Goal: Check status: Check status

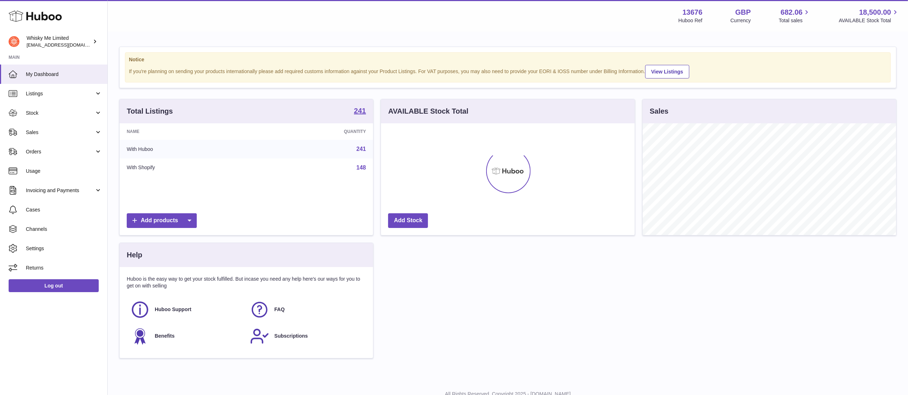
scroll to position [112, 253]
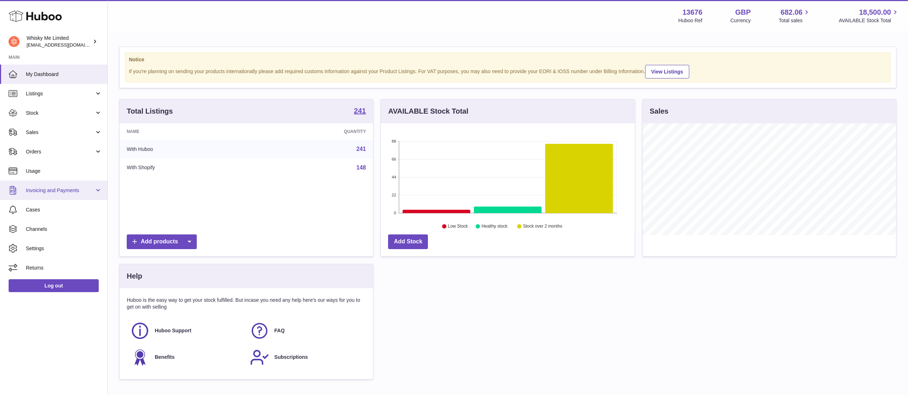
click at [61, 198] on link "Invoicing and Payments" at bounding box center [53, 190] width 107 height 19
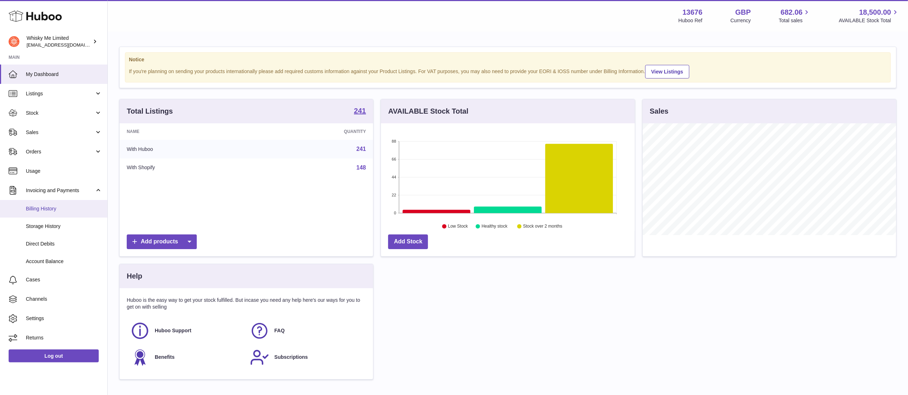
click at [78, 211] on span "Billing History" at bounding box center [64, 209] width 76 height 7
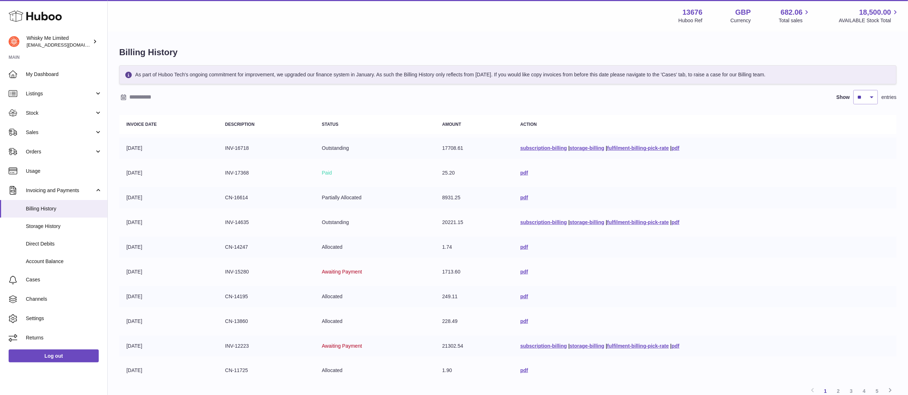
scroll to position [62, 0]
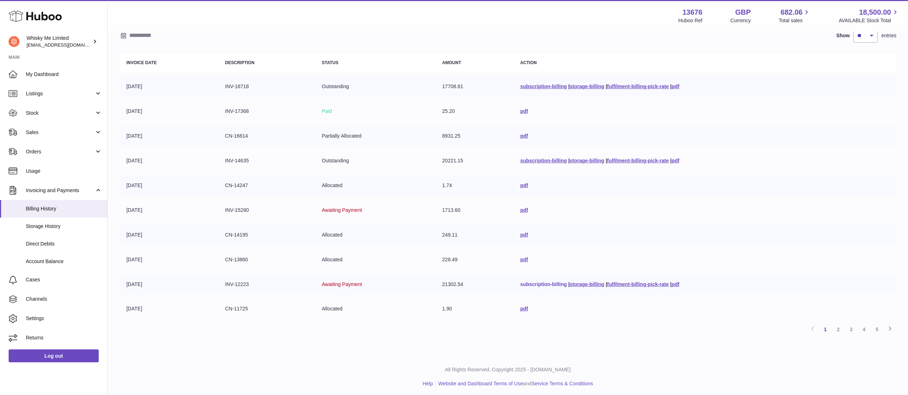
click at [524, 284] on link "subscription-billing" at bounding box center [543, 285] width 47 height 6
drag, startPoint x: 573, startPoint y: 285, endPoint x: 595, endPoint y: 284, distance: 21.9
click at [573, 285] on link "storage-billing" at bounding box center [587, 285] width 34 height 6
click at [637, 282] on link "fulfilment-billing-pick-rate" at bounding box center [638, 285] width 62 height 6
click at [520, 211] on link "pdf" at bounding box center [524, 210] width 8 height 6
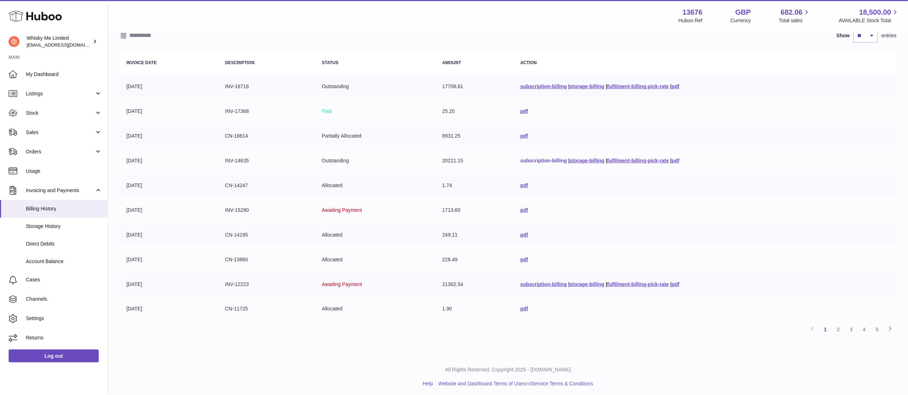
click at [539, 159] on link "subscription-billing" at bounding box center [543, 161] width 47 height 6
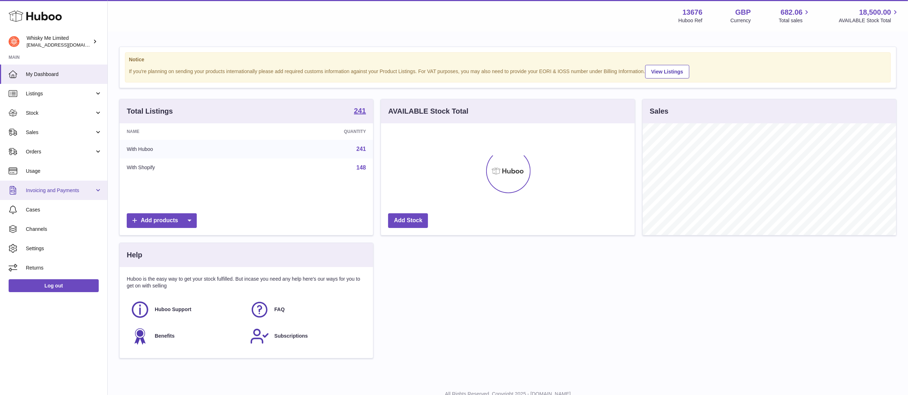
scroll to position [112, 253]
click at [88, 189] on span "Invoicing and Payments" at bounding box center [60, 190] width 69 height 7
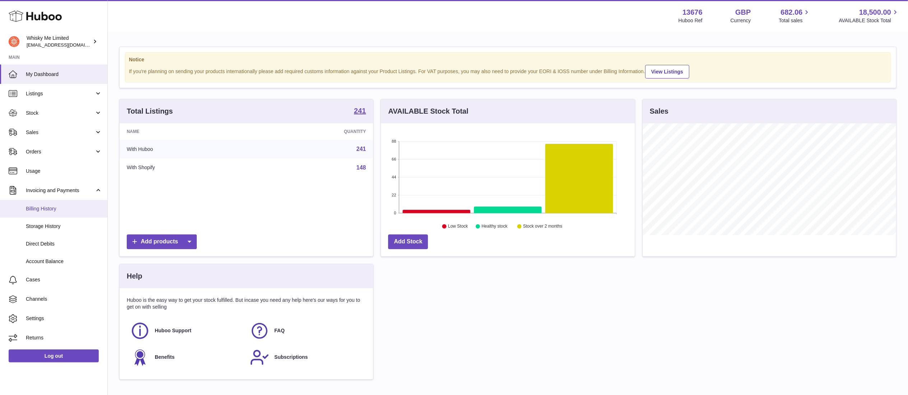
click at [72, 207] on span "Billing History" at bounding box center [64, 209] width 76 height 7
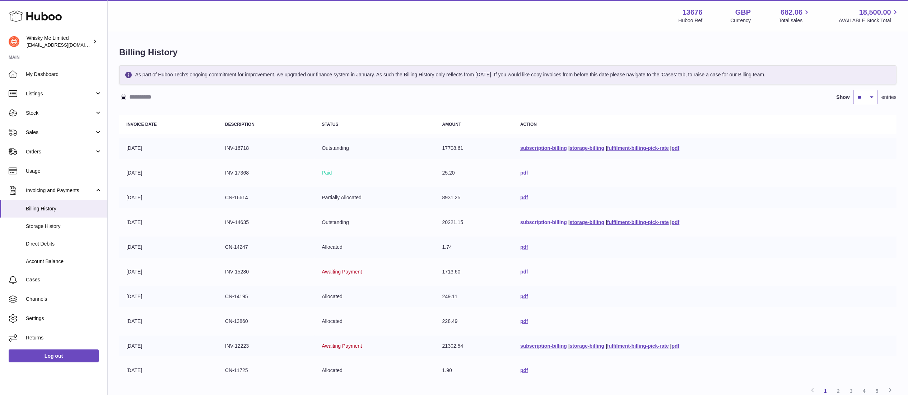
click at [528, 223] on link "subscription-billing" at bounding box center [543, 223] width 47 height 6
drag, startPoint x: 572, startPoint y: 224, endPoint x: 577, endPoint y: 224, distance: 5.4
click at [572, 224] on link "storage-billing" at bounding box center [587, 223] width 34 height 6
click at [617, 224] on link "fulfilment-billing-pick-rate" at bounding box center [638, 223] width 62 height 6
click at [62, 146] on link "Orders" at bounding box center [53, 151] width 107 height 19
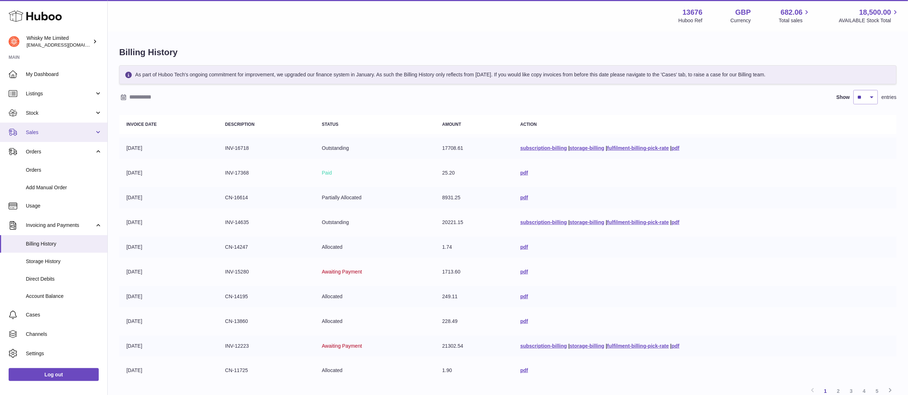
click at [61, 132] on span "Sales" at bounding box center [60, 132] width 69 height 7
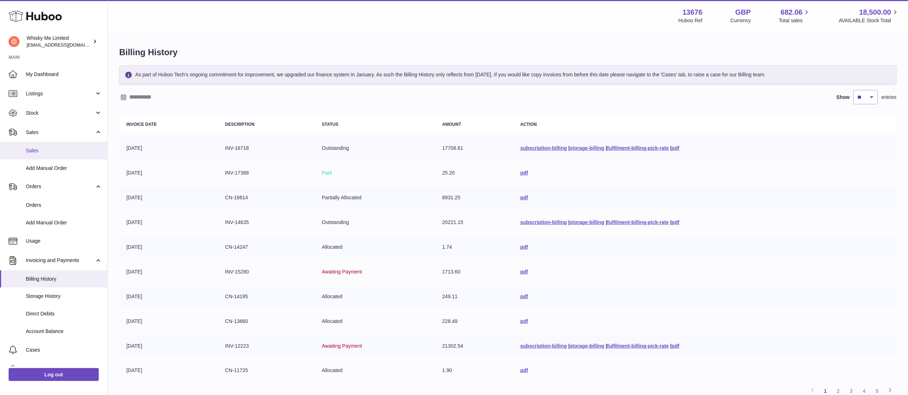
click at [51, 152] on span "Sales" at bounding box center [64, 150] width 76 height 7
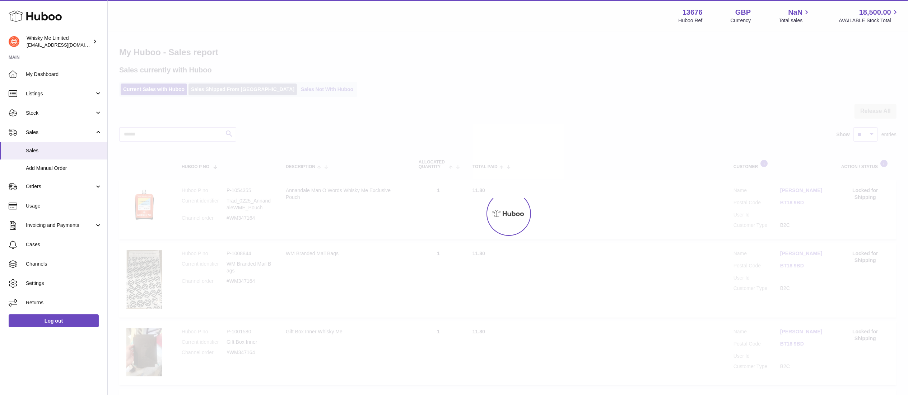
drag, startPoint x: 0, startPoint y: 0, endPoint x: 242, endPoint y: 90, distance: 257.8
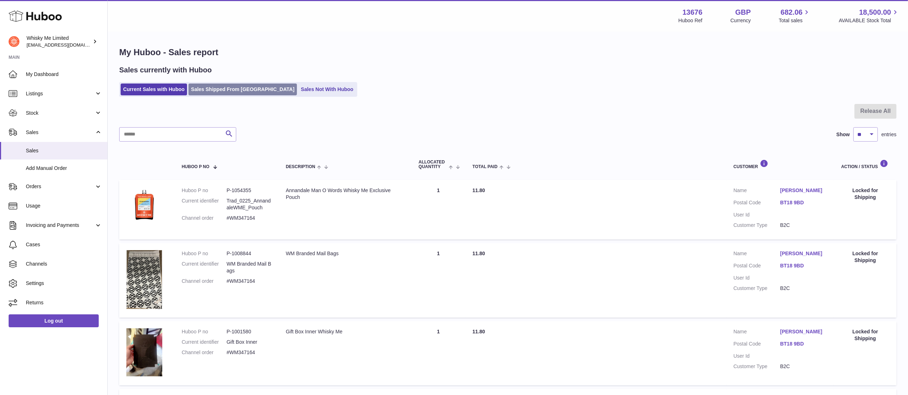
click at [242, 90] on link "Sales Shipped From [GEOGRAPHIC_DATA]" at bounding box center [242, 90] width 108 height 12
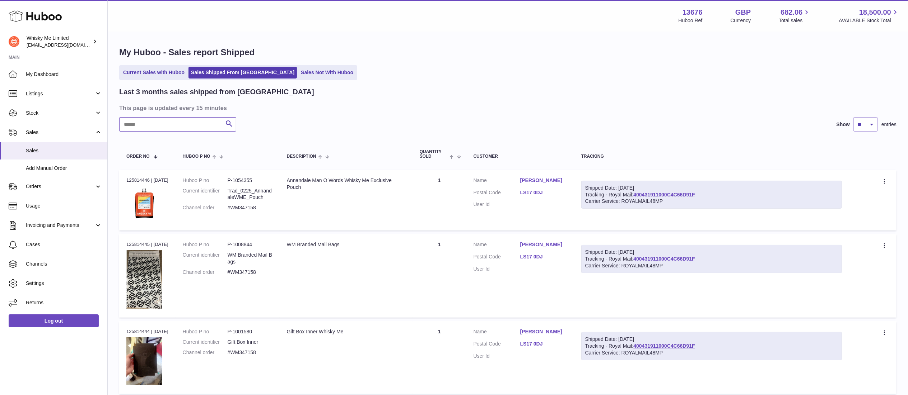
paste input "**********"
type input "**********"
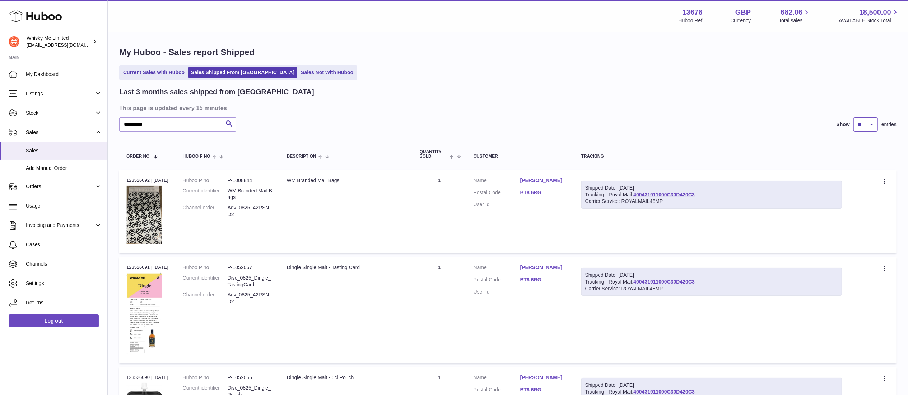
click at [864, 129] on select "** ** **" at bounding box center [865, 124] width 24 height 14
select select "**"
click at [853, 117] on select "** ** **" at bounding box center [865, 124] width 24 height 14
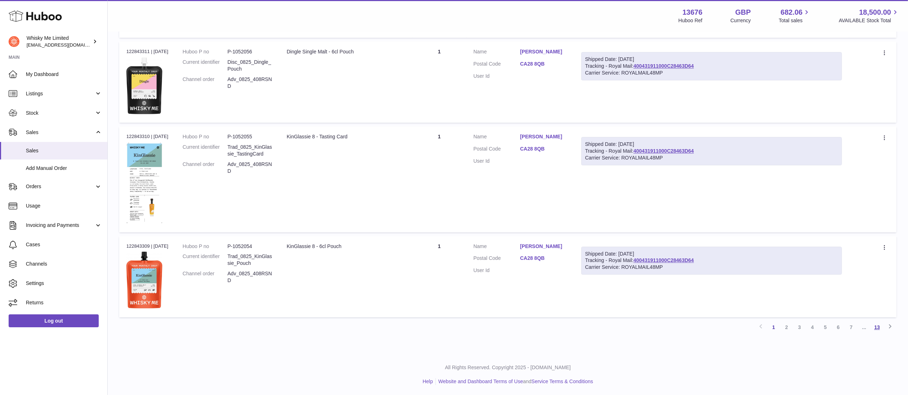
click at [876, 327] on link "13" at bounding box center [876, 327] width 13 height 13
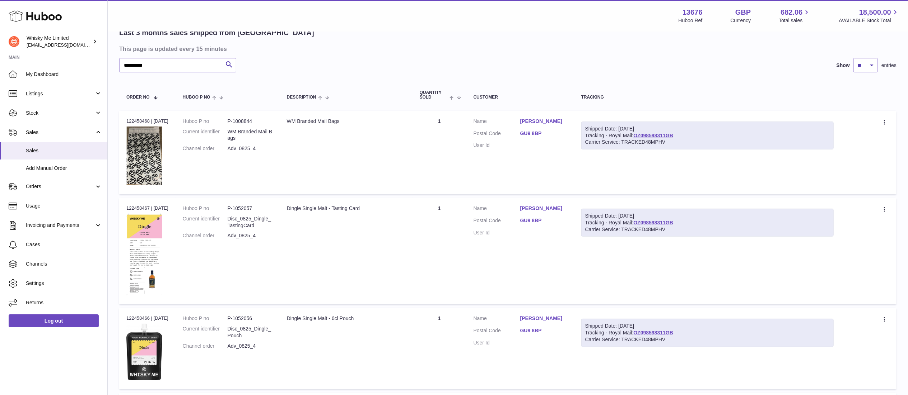
scroll to position [326, 0]
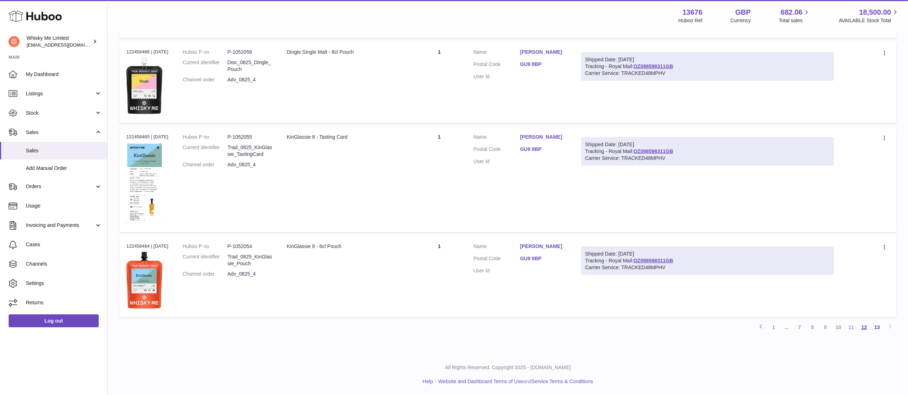
click at [864, 328] on link "12" at bounding box center [863, 327] width 13 height 13
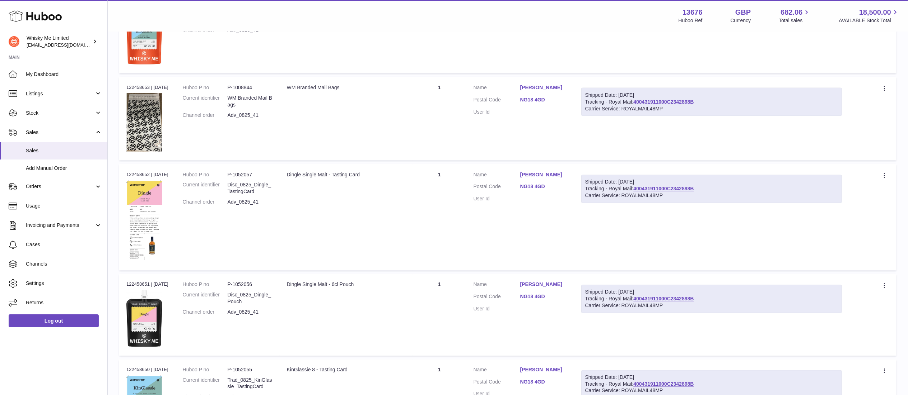
scroll to position [4621, 0]
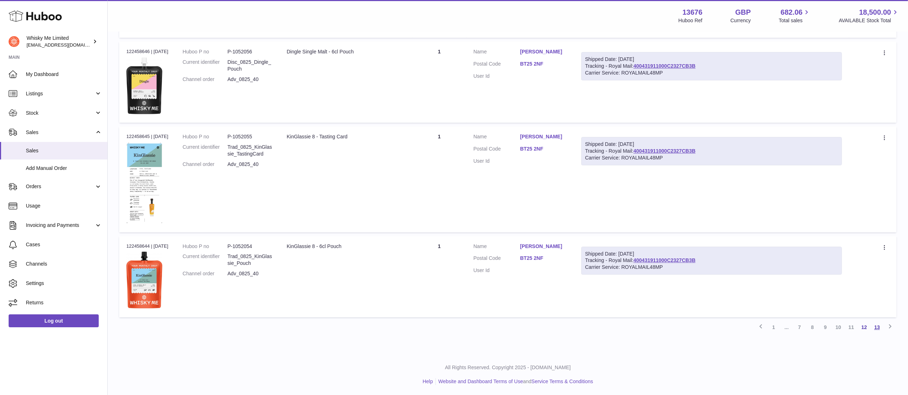
click at [875, 329] on link "13" at bounding box center [876, 327] width 13 height 13
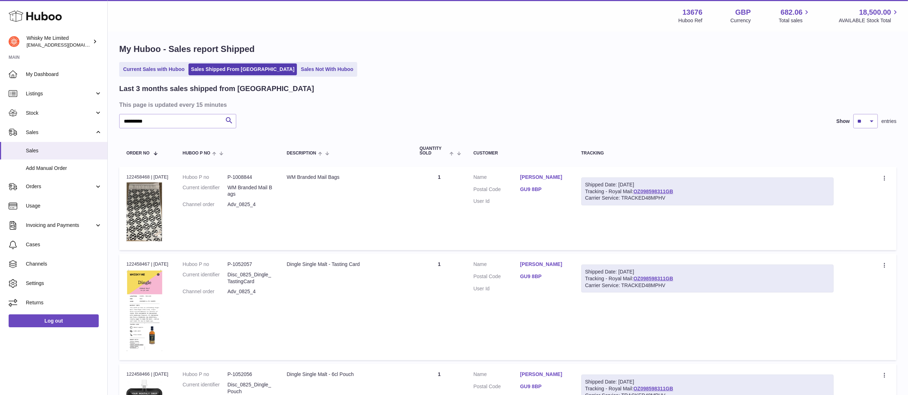
scroll to position [0, 0]
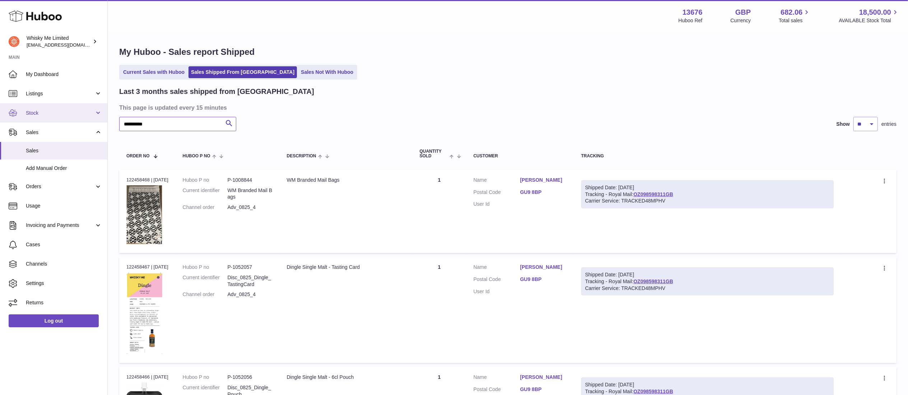
drag, startPoint x: 172, startPoint y: 126, endPoint x: 143, endPoint y: 120, distance: 29.4
click at [97, 119] on div "Huboo Whisky Me Limited [EMAIL_ADDRESS][DOMAIN_NAME] Main My Dashboard Listings…" at bounding box center [454, 361] width 908 height 722
paste input "text"
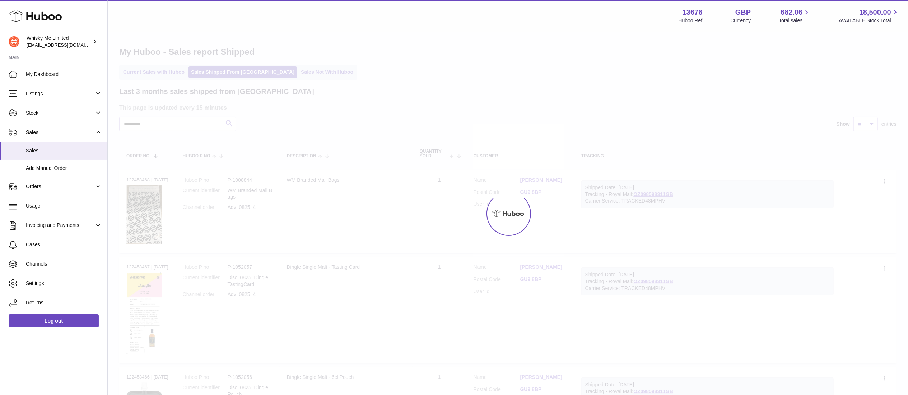
click at [226, 120] on div "Menu Huboo 13676 Huboo Ref GBP Currency 682.06 Total sales 18,500.00 AVAILABLE …" at bounding box center [508, 340] width 800 height 680
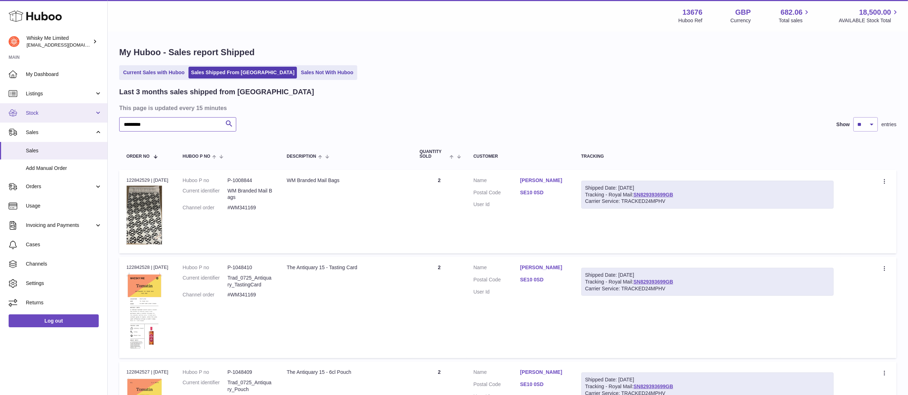
drag, startPoint x: 167, startPoint y: 127, endPoint x: 0, endPoint y: 122, distance: 167.0
paste input "text"
type input "*********"
